Goal: Task Accomplishment & Management: Use online tool/utility

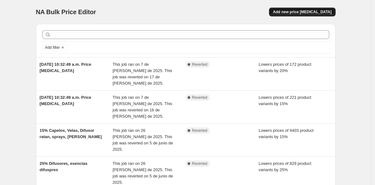
click at [312, 11] on span "Add new price change job" at bounding box center [302, 11] width 59 height 5
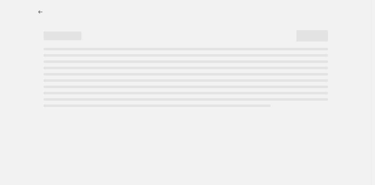
select select "percentage"
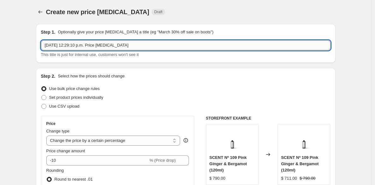
click at [73, 48] on input "17 sept 2025, 12:29:10 p.m. Price change job" at bounding box center [185, 45] width 289 height 10
type input "DIFUSORES"
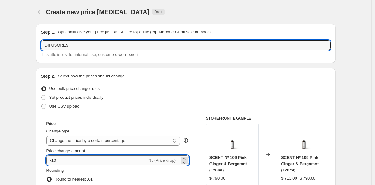
click at [78, 163] on input "-10" at bounding box center [97, 161] width 102 height 10
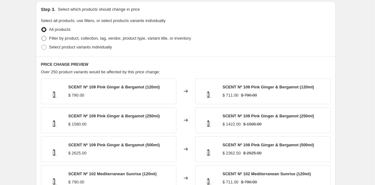
scroll to position [292, 0]
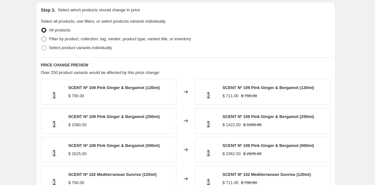
type input "-15"
click at [60, 37] on span "Filter by product, collection, tag, vendor, product type, variant title, or inv…" at bounding box center [120, 39] width 142 height 5
click at [42, 37] on input "Filter by product, collection, tag, vendor, product type, variant title, or inv…" at bounding box center [41, 37] width 0 height 0
radio input "true"
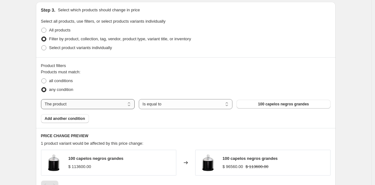
select select "collection"
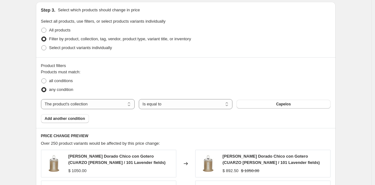
click at [253, 104] on button "Capelos" at bounding box center [283, 104] width 94 height 9
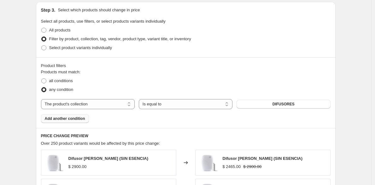
click at [72, 120] on span "Add another condition" at bounding box center [65, 118] width 40 height 5
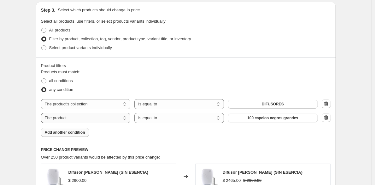
select select "collection"
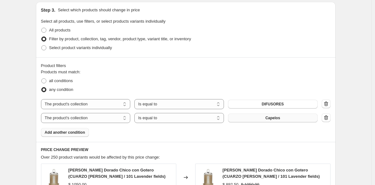
click at [256, 117] on button "Capelos" at bounding box center [272, 118] width 89 height 9
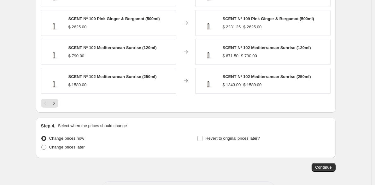
scroll to position [530, 0]
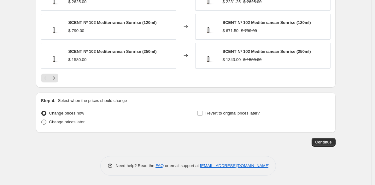
click at [61, 121] on span "Change prices later" at bounding box center [67, 122] width 36 height 5
click at [42, 120] on input "Change prices later" at bounding box center [41, 120] width 0 height 0
radio input "true"
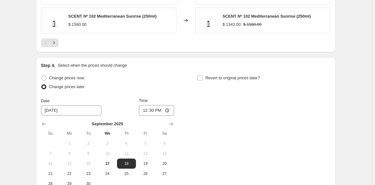
scroll to position [630, 0]
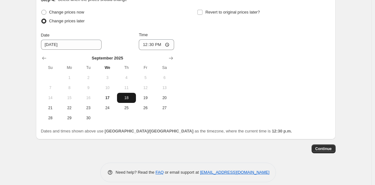
click at [133, 101] on button "18" at bounding box center [126, 98] width 19 height 10
click at [148, 47] on input "12:30" at bounding box center [156, 44] width 35 height 11
click at [164, 43] on input "12:30" at bounding box center [156, 44] width 35 height 11
type input "00:30"
click at [216, 60] on div "Change prices now Change prices later Date 9/18/2025 Time 00:30 September 2025 …" at bounding box center [185, 65] width 289 height 115
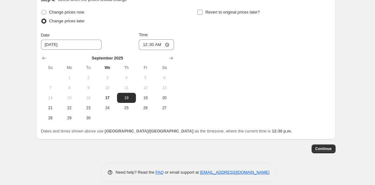
click at [202, 11] on input "Revert to original prices later?" at bounding box center [199, 12] width 5 height 5
checkbox input "true"
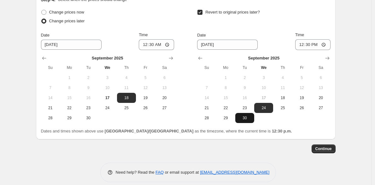
click at [246, 119] on span "30" at bounding box center [245, 118] width 14 height 5
click at [329, 59] on icon "Show next month, October 2025" at bounding box center [327, 58] width 6 height 6
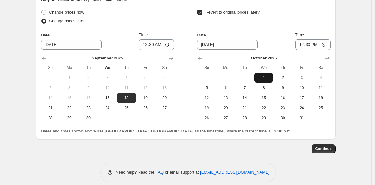
click at [261, 76] on span "1" at bounding box center [263, 77] width 14 height 5
type input "10/1/2025"
click at [307, 45] on input "12:30" at bounding box center [312, 44] width 35 height 11
click at [303, 46] on input "12:30" at bounding box center [312, 44] width 35 height 11
click at [324, 44] on input "12:30" at bounding box center [312, 44] width 35 height 11
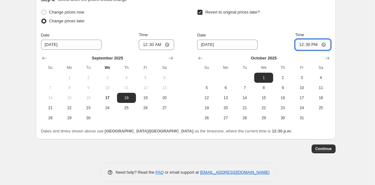
type input "00:30"
click at [327, 151] on span "Continue" at bounding box center [323, 148] width 16 height 5
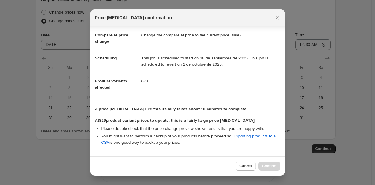
scroll to position [120, 0]
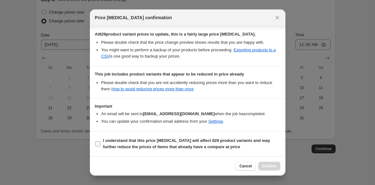
click at [140, 149] on b "I understand that this price change job will affect 829 product variants and ma…" at bounding box center [186, 143] width 167 height 11
click at [100, 146] on input "I understand that this price change job will affect 829 product variants and ma…" at bounding box center [97, 143] width 5 height 5
checkbox input "true"
click at [276, 169] on button "Confirm" at bounding box center [269, 166] width 22 height 9
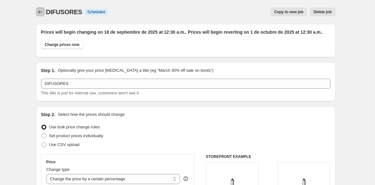
click at [43, 13] on icon "Price change jobs" at bounding box center [40, 12] width 6 height 6
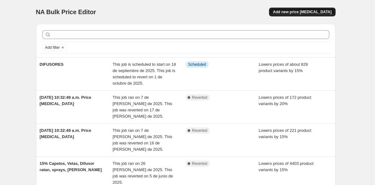
click at [318, 13] on span "Add new price change job" at bounding box center [302, 11] width 59 height 5
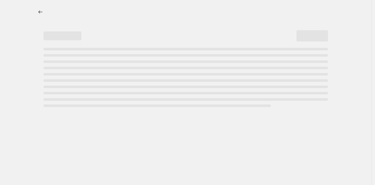
select select "percentage"
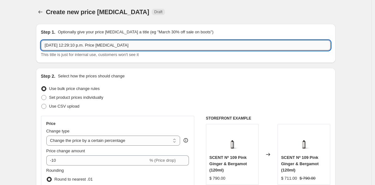
click at [114, 41] on input "17 sept 2025, 12:29:10 p.m. Price change job" at bounding box center [185, 45] width 289 height 10
type input "NIVERSAR"
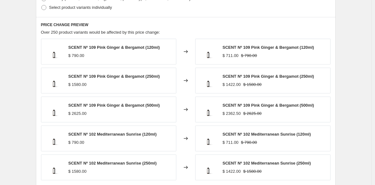
scroll to position [318, 0]
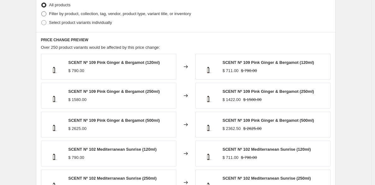
type input "ANIVERSARIO"
click at [49, 11] on label "Filter by product, collection, tag, vendor, product type, variant title, or inv…" at bounding box center [116, 13] width 150 height 9
click at [42, 11] on input "Filter by product, collection, tag, vendor, product type, variant title, or inv…" at bounding box center [41, 11] width 0 height 0
radio input "true"
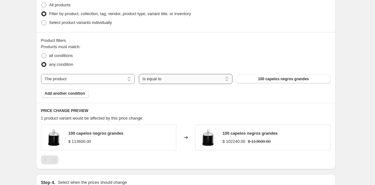
select select "not_equal"
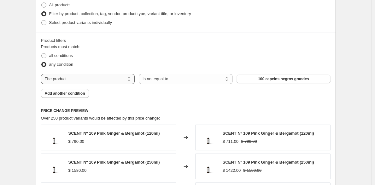
select select "collection"
click at [286, 81] on span "Capelos" at bounding box center [283, 79] width 15 height 5
click at [68, 97] on button "Add another condition" at bounding box center [65, 93] width 48 height 9
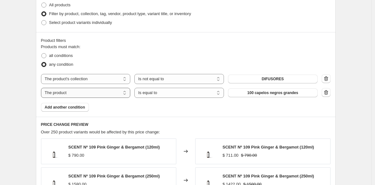
select select "collection"
select select "not_equal"
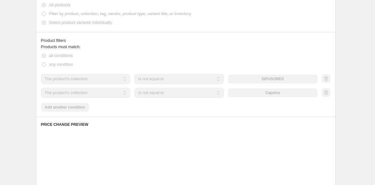
click at [246, 93] on div "The product The product's collection The product's tag The product's vendor The…" at bounding box center [179, 93] width 276 height 10
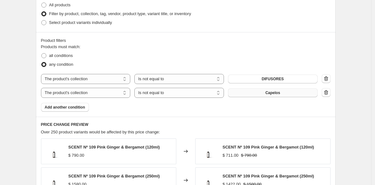
click at [246, 93] on button "Capelos" at bounding box center [272, 93] width 89 height 9
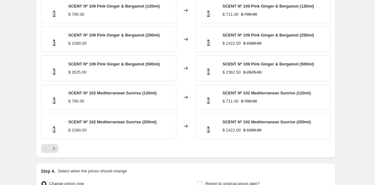
scroll to position [530, 0]
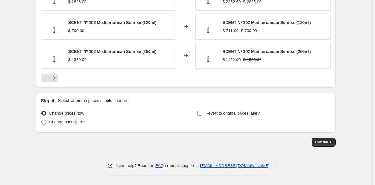
click at [80, 121] on span "Change prices later" at bounding box center [67, 122] width 36 height 5
click at [42, 120] on input "Change prices later" at bounding box center [41, 120] width 0 height 0
radio input "true"
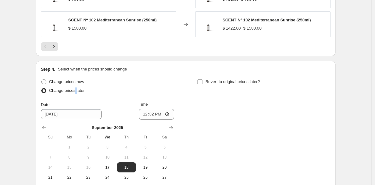
scroll to position [625, 0]
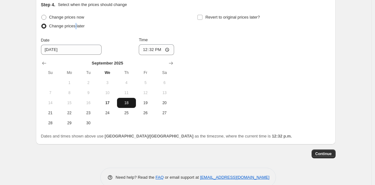
click at [132, 105] on span "18" at bounding box center [126, 102] width 14 height 5
click at [151, 50] on input "12:32" at bounding box center [156, 49] width 35 height 11
type input "01:00"
click at [212, 13] on div "Step 4. Select when the prices should change Change prices now Change prices la…" at bounding box center [185, 71] width 289 height 138
click at [211, 17] on span "Revert to original prices later?" at bounding box center [232, 17] width 55 height 5
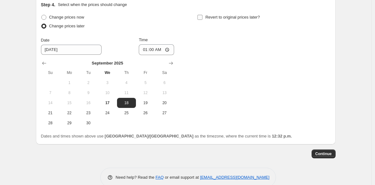
click at [202, 17] on input "Revert to original prices later?" at bounding box center [199, 17] width 5 height 5
checkbox input "true"
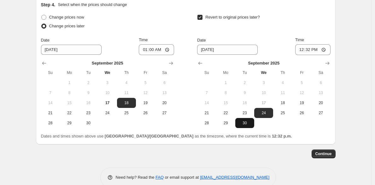
click at [245, 123] on span "30" at bounding box center [245, 123] width 14 height 5
click at [329, 62] on icon "Show next month, October 2025" at bounding box center [327, 63] width 6 height 6
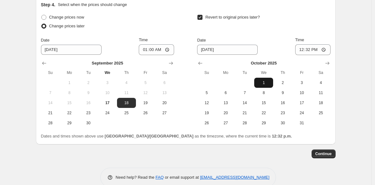
click at [267, 81] on span "1" at bounding box center [263, 82] width 14 height 5
type input "10/1/2025"
click at [306, 47] on input "12:32" at bounding box center [312, 49] width 35 height 11
type input "01:00"
click at [335, 153] on button "Continue" at bounding box center [323, 154] width 24 height 9
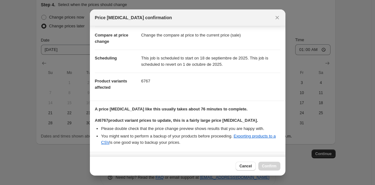
scroll to position [120, 0]
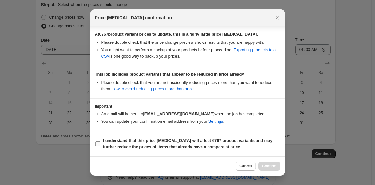
click at [180, 146] on b "I understand that this price change job will affect 6767 product variants and m…" at bounding box center [187, 143] width 169 height 11
click at [100, 146] on input "I understand that this price change job will affect 6767 product variants and m…" at bounding box center [97, 143] width 5 height 5
checkbox input "true"
click at [275, 168] on span "Confirm" at bounding box center [269, 166] width 14 height 5
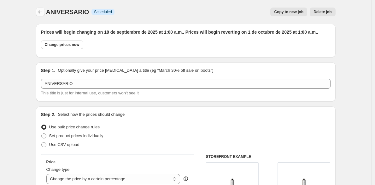
click at [43, 9] on button "Price change jobs" at bounding box center [40, 12] width 9 height 9
